Goal: Information Seeking & Learning: Learn about a topic

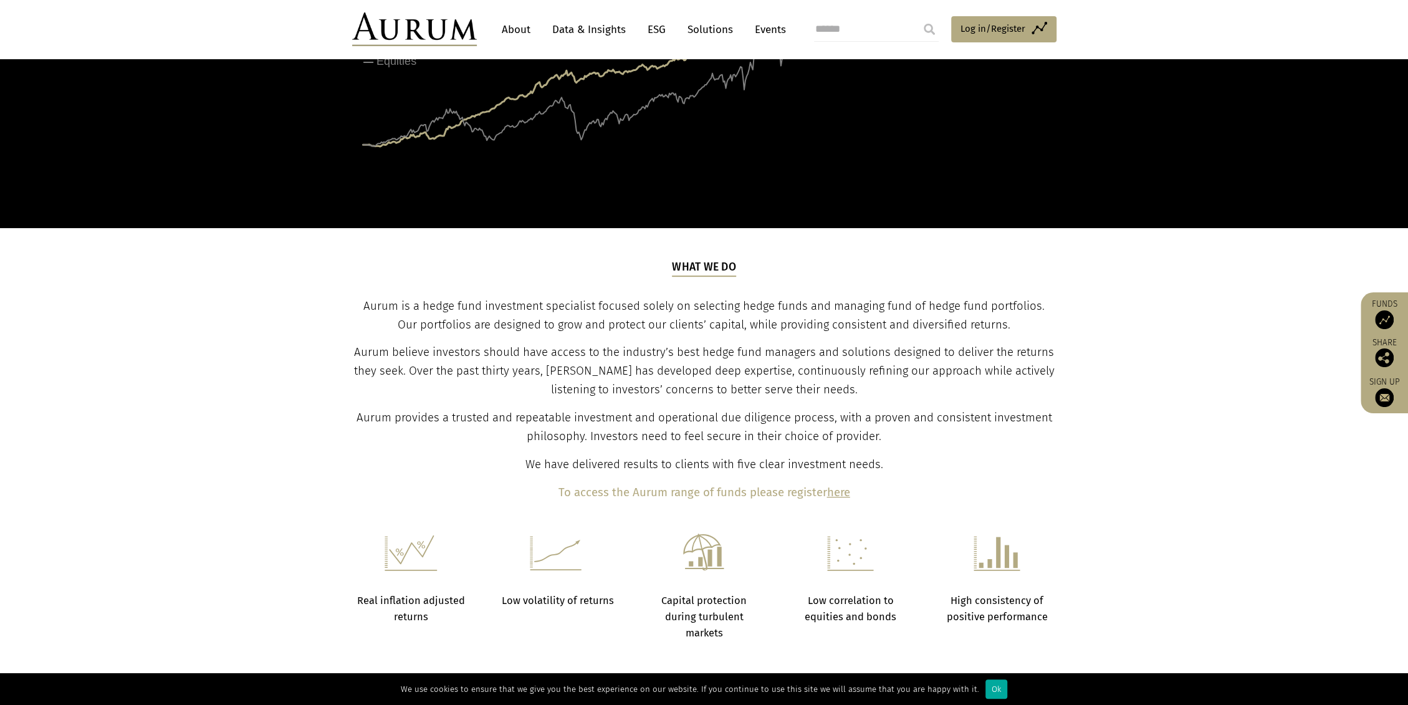
scroll to position [277, 0]
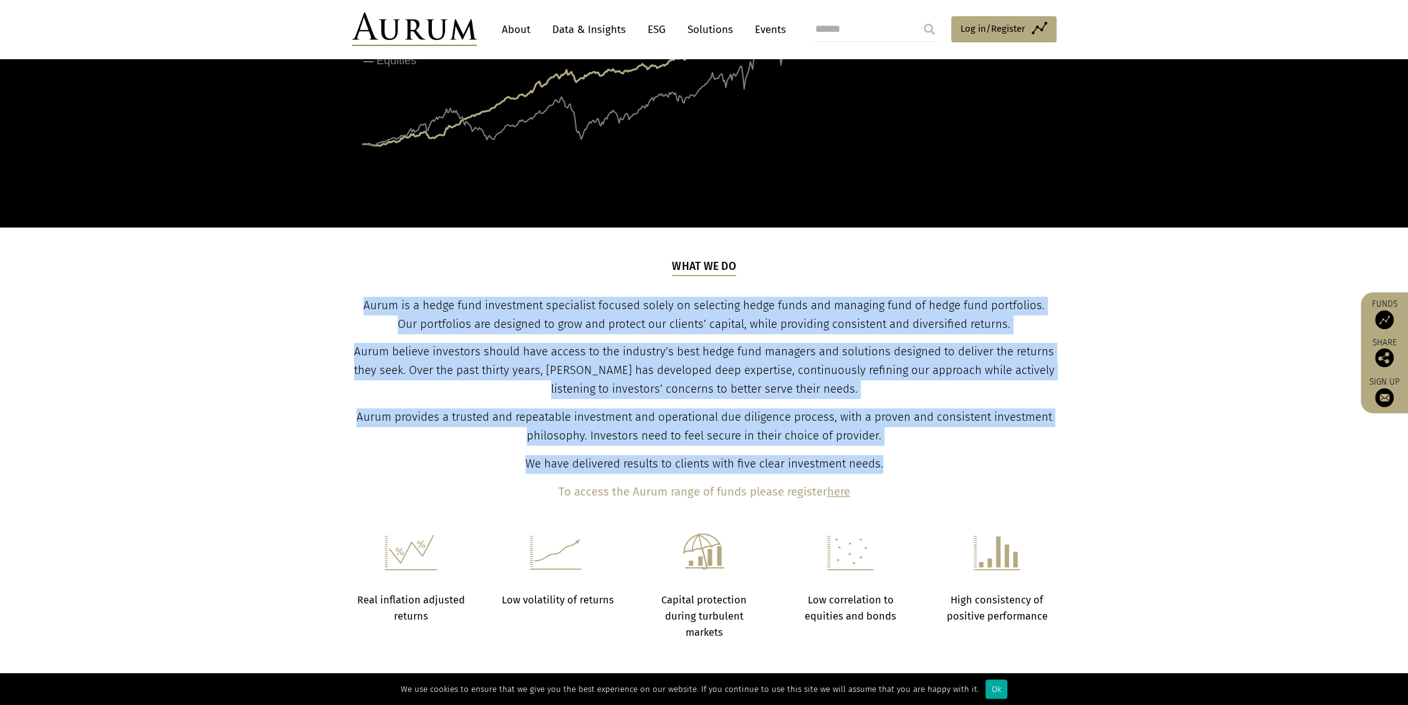
drag, startPoint x: 355, startPoint y: 304, endPoint x: 894, endPoint y: 466, distance: 562.9
click at [894, 466] on div "What we do Aurum is a hedge fund investment specialist focused solely on select…" at bounding box center [703, 380] width 701 height 243
copy div "Aurum is a hedge fund investment specialist focused solely on selecting hedge f…"
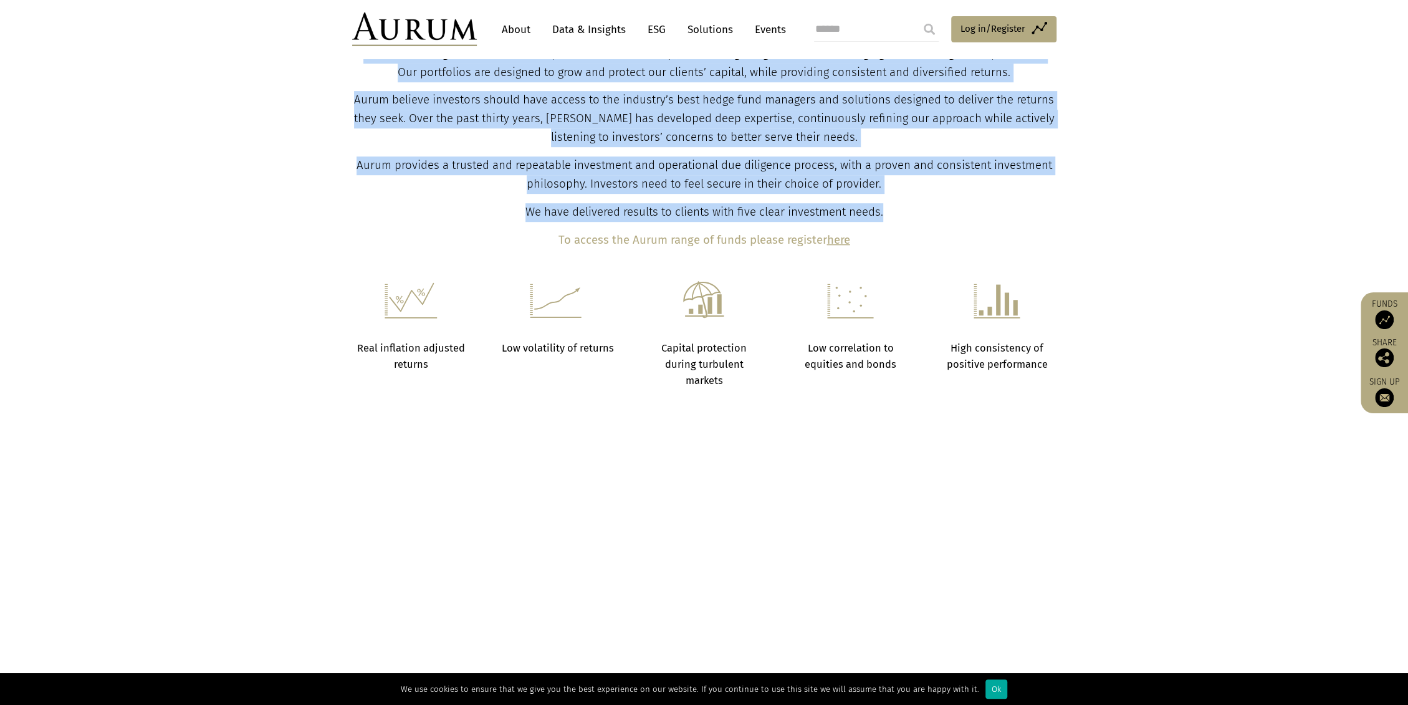
scroll to position [623, 0]
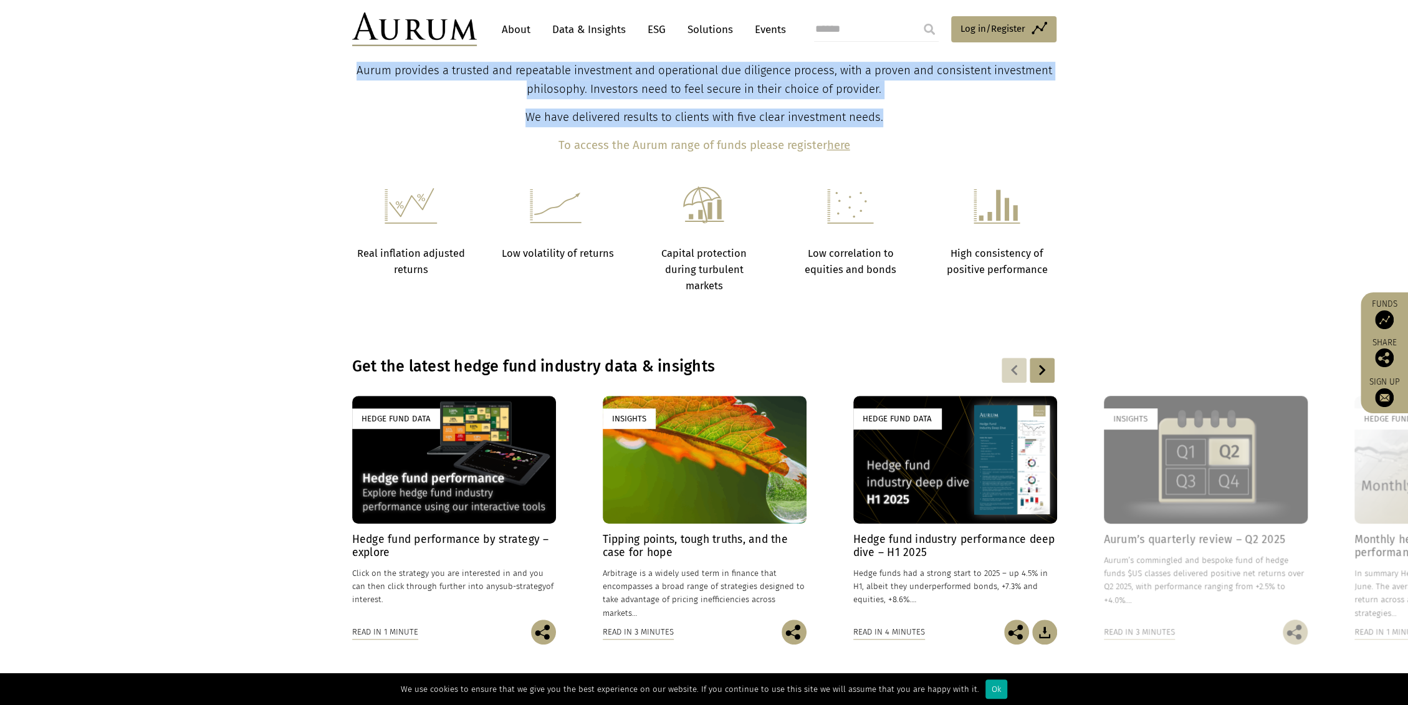
click at [512, 28] on link "About" at bounding box center [515, 29] width 41 height 23
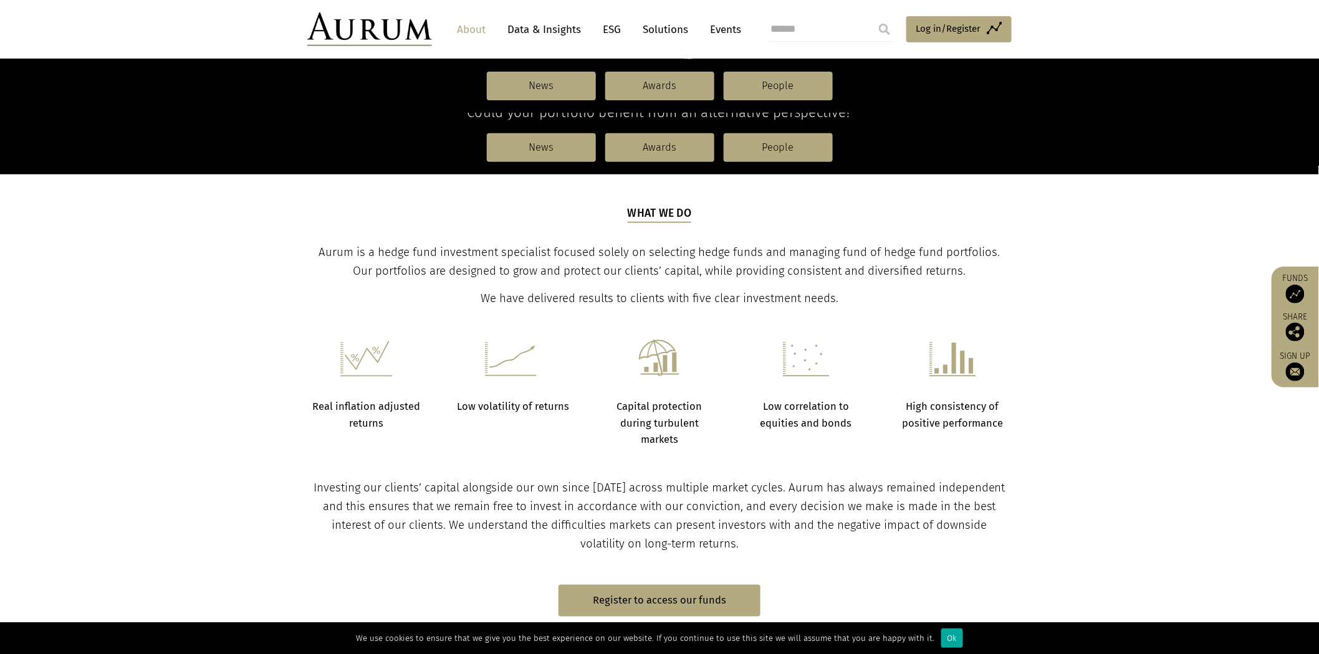
scroll to position [277, 0]
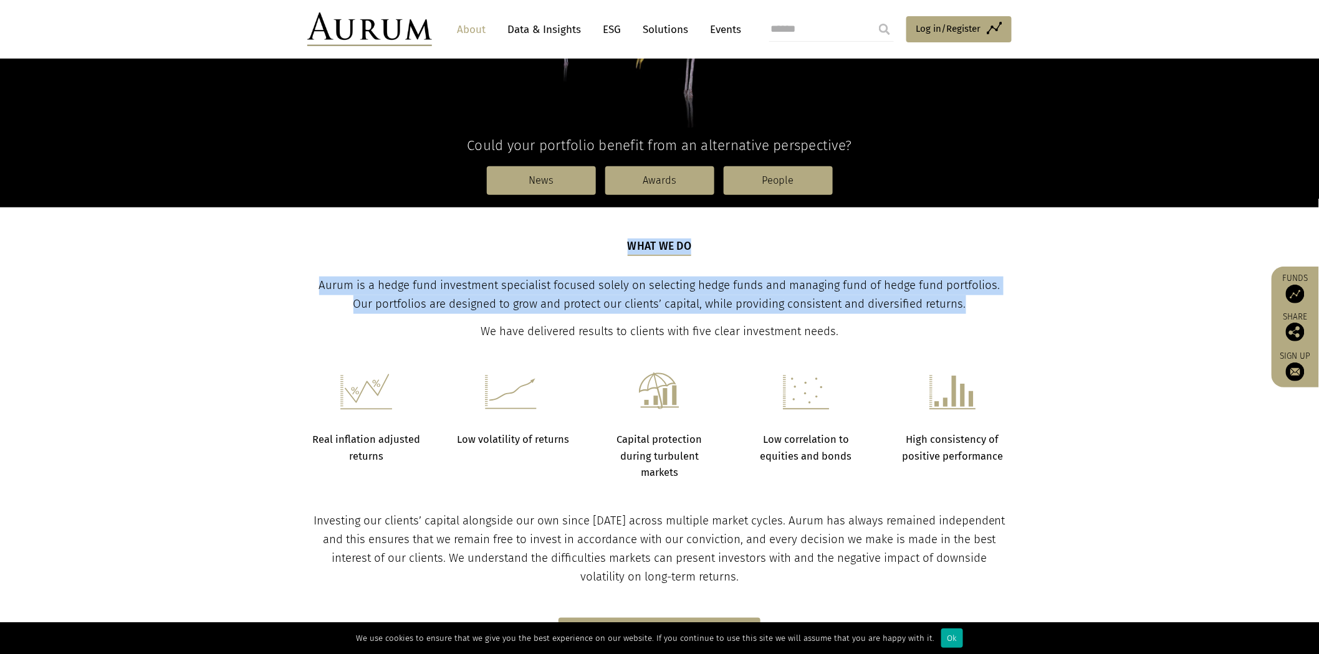
drag, startPoint x: 470, startPoint y: 285, endPoint x: 958, endPoint y: 299, distance: 487.5
click at [958, 299] on div "What we do Aurum is a hedge fund investment specialist focused solely on select…" at bounding box center [659, 290] width 729 height 103
copy div "What we do Aurum is a hedge fund investment specialist focused solely on select…"
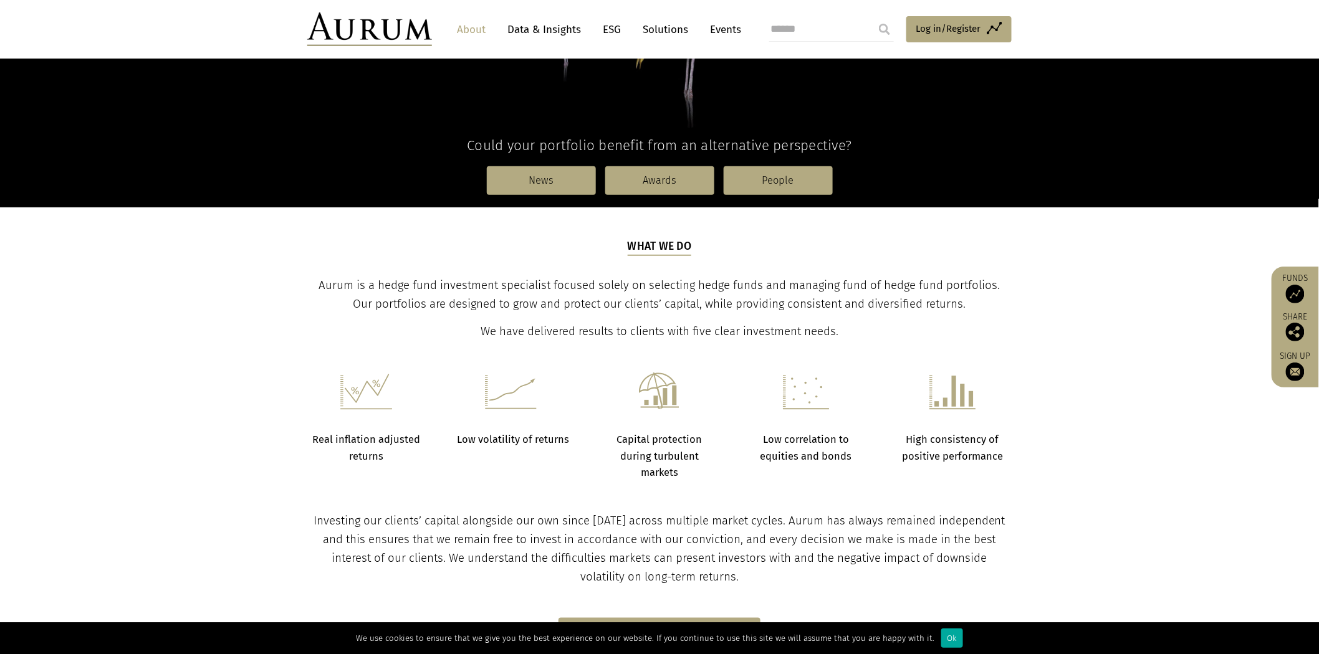
drag, startPoint x: 255, startPoint y: 470, endPoint x: 192, endPoint y: 474, distance: 63.7
click at [254, 469] on section "Real inflation adjusted returns Low volatility of returns Capital protection du…" at bounding box center [659, 411] width 1319 height 140
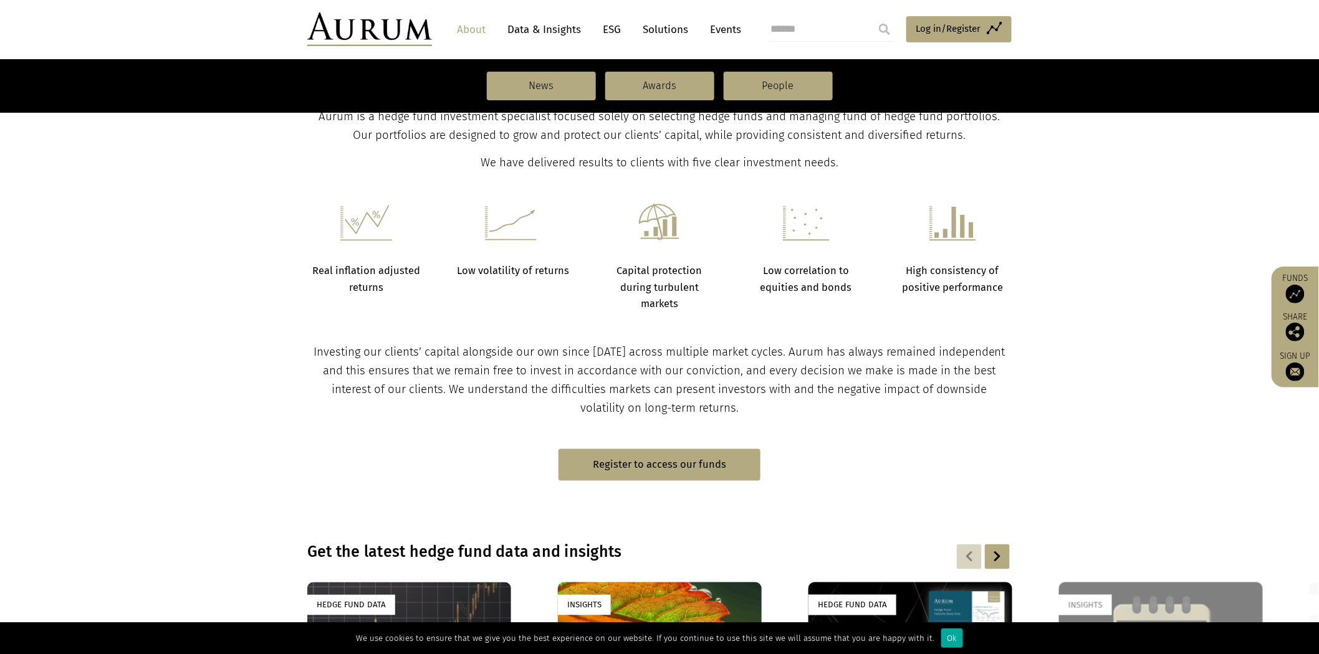
scroll to position [484, 0]
